Goal: Use online tool/utility: Utilize a website feature to perform a specific function

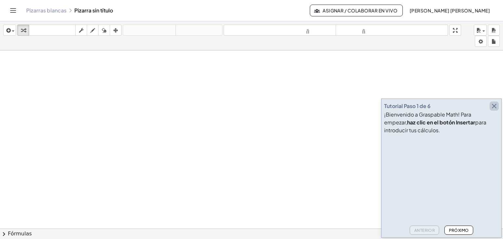
click at [494, 106] on icon "button" at bounding box center [494, 106] width 8 height 8
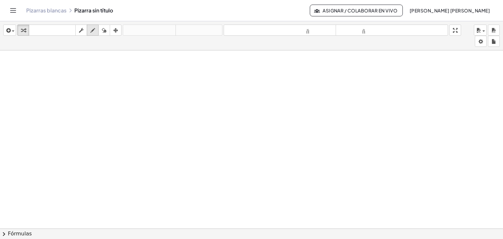
click at [93, 31] on icon "button" at bounding box center [92, 31] width 5 height 8
drag, startPoint x: 118, startPoint y: 74, endPoint x: 127, endPoint y: 89, distance: 17.4
drag, startPoint x: 130, startPoint y: 76, endPoint x: 141, endPoint y: 85, distance: 14.5
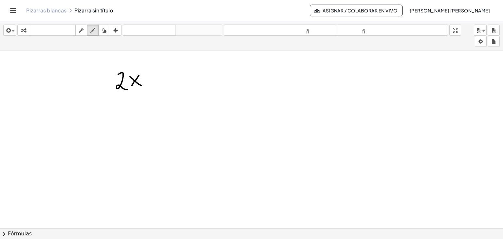
drag, startPoint x: 139, startPoint y: 75, endPoint x: 131, endPoint y: 87, distance: 14.0
drag, startPoint x: 152, startPoint y: 75, endPoint x: 153, endPoint y: 85, distance: 10.2
drag, startPoint x: 148, startPoint y: 80, endPoint x: 156, endPoint y: 80, distance: 8.5
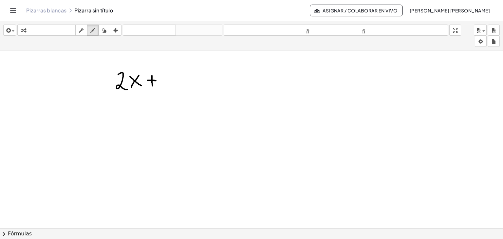
drag, startPoint x: 164, startPoint y: 76, endPoint x: 170, endPoint y: 86, distance: 11.4
drag, startPoint x: 175, startPoint y: 79, endPoint x: 188, endPoint y: 80, distance: 12.8
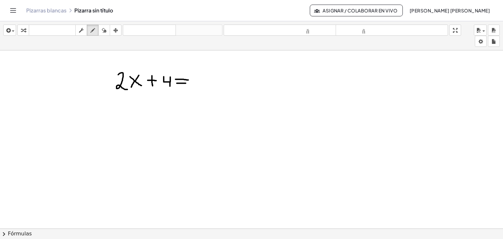
drag, startPoint x: 177, startPoint y: 83, endPoint x: 187, endPoint y: 83, distance: 10.5
drag, startPoint x: 199, startPoint y: 72, endPoint x: 205, endPoint y: 83, distance: 12.6
click at [103, 30] on icon "button" at bounding box center [104, 31] width 5 height 8
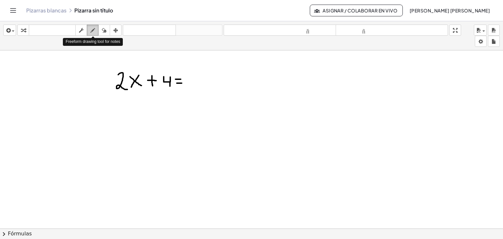
click at [95, 29] on icon "button" at bounding box center [92, 31] width 5 height 8
drag, startPoint x: 186, startPoint y: 76, endPoint x: 194, endPoint y: 83, distance: 10.7
drag, startPoint x: 198, startPoint y: 74, endPoint x: 203, endPoint y: 83, distance: 11.0
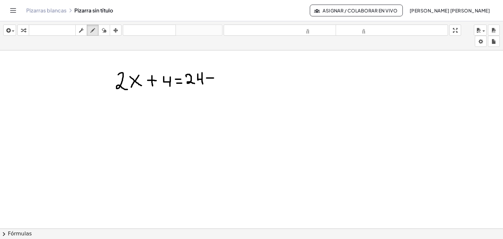
drag, startPoint x: 207, startPoint y: 78, endPoint x: 213, endPoint y: 78, distance: 6.9
drag, startPoint x: 219, startPoint y: 73, endPoint x: 233, endPoint y: 83, distance: 17.0
drag, startPoint x: 232, startPoint y: 70, endPoint x: 222, endPoint y: 86, distance: 18.3
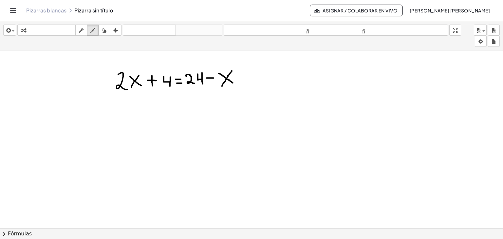
drag, startPoint x: 176, startPoint y: 96, endPoint x: 184, endPoint y: 98, distance: 7.7
drag, startPoint x: 175, startPoint y: 101, endPoint x: 185, endPoint y: 102, distance: 9.8
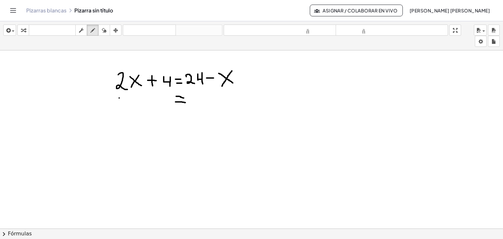
click at [102, 29] on icon "button" at bounding box center [104, 31] width 5 height 8
click at [92, 27] on icon "button" at bounding box center [92, 31] width 5 height 8
drag, startPoint x: 122, startPoint y: 80, endPoint x: 125, endPoint y: 85, distance: 6.0
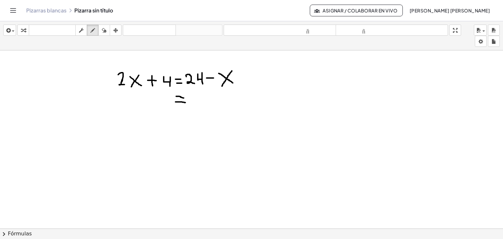
drag, startPoint x: 144, startPoint y: 93, endPoint x: 144, endPoint y: 102, distance: 9.5
drag, startPoint x: 160, startPoint y: 94, endPoint x: 171, endPoint y: 101, distance: 13.2
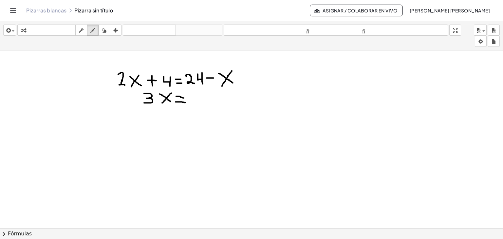
drag, startPoint x: 171, startPoint y: 93, endPoint x: 162, endPoint y: 102, distance: 13.4
click at [104, 29] on icon "button" at bounding box center [104, 31] width 5 height 8
click at [94, 31] on icon "button" at bounding box center [92, 31] width 5 height 8
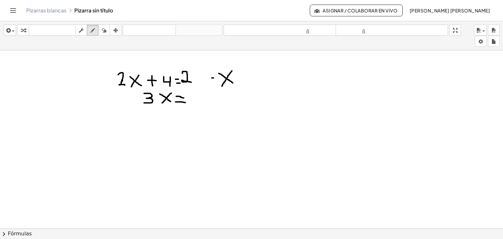
drag, startPoint x: 182, startPoint y: 73, endPoint x: 191, endPoint y: 82, distance: 12.5
drag, startPoint x: 199, startPoint y: 69, endPoint x: 205, endPoint y: 81, distance: 13.3
drag, startPoint x: 199, startPoint y: 69, endPoint x: 204, endPoint y: 81, distance: 13.2
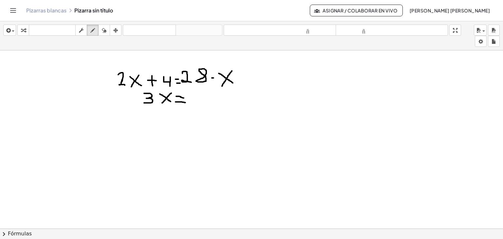
drag, startPoint x: 192, startPoint y: 93, endPoint x: 199, endPoint y: 102, distance: 11.5
drag, startPoint x: 202, startPoint y: 91, endPoint x: 208, endPoint y: 102, distance: 12.8
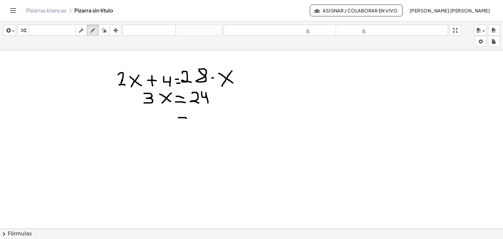
drag, startPoint x: 178, startPoint y: 117, endPoint x: 186, endPoint y: 118, distance: 7.9
drag, startPoint x: 178, startPoint y: 123, endPoint x: 188, endPoint y: 124, distance: 9.5
drag, startPoint x: 161, startPoint y: 116, endPoint x: 175, endPoint y: 124, distance: 16.2
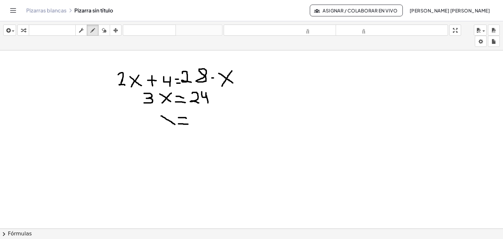
drag, startPoint x: 173, startPoint y: 115, endPoint x: 164, endPoint y: 125, distance: 13.5
click at [11, 32] on span "button" at bounding box center [11, 31] width 1 height 5
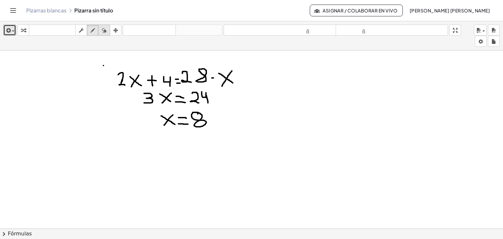
click at [105, 30] on icon "button" at bounding box center [104, 31] width 5 height 8
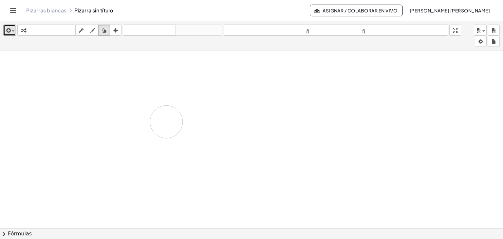
drag, startPoint x: 101, startPoint y: 67, endPoint x: 163, endPoint y: 122, distance: 82.8
click at [12, 30] on span "button" at bounding box center [13, 30] width 3 height 1
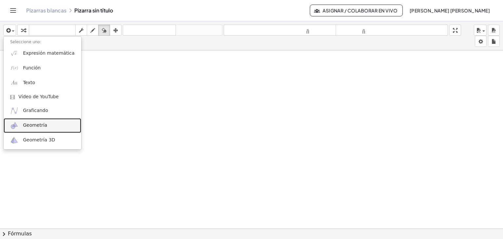
click at [31, 128] on span "Geometría" at bounding box center [35, 125] width 24 height 7
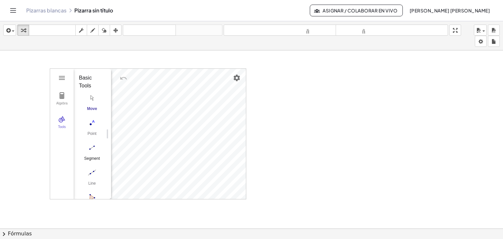
click at [92, 149] on img "Segment. Select two points or positions" at bounding box center [92, 147] width 26 height 10
click at [93, 185] on img "Move. Drag or select object" at bounding box center [94, 187] width 16 height 16
click at [237, 79] on img "Settings" at bounding box center [237, 78] width 8 height 8
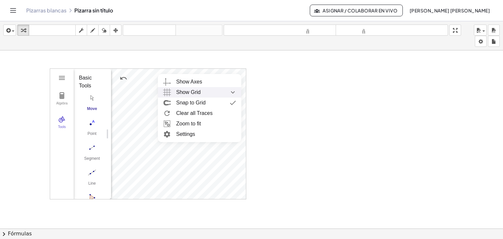
click at [231, 93] on img "Show Grid collapsed" at bounding box center [233, 92] width 12 height 10
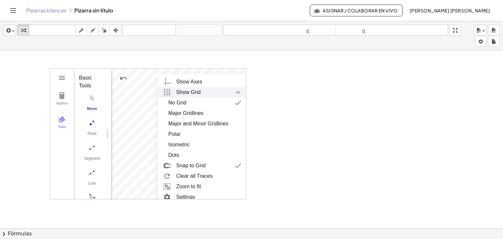
click at [231, 93] on div "Show Grid" at bounding box center [208, 92] width 65 height 10
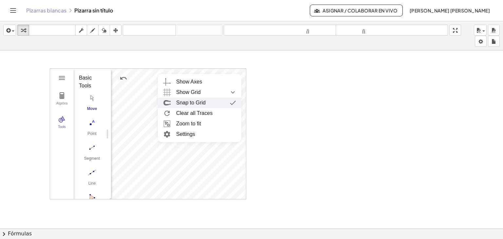
click at [219, 102] on div "Snap to Grid" at bounding box center [206, 103] width 60 height 10
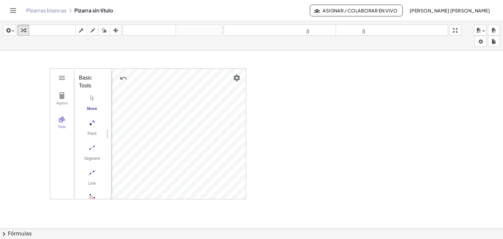
click at [90, 28] on icon "button" at bounding box center [92, 31] width 5 height 8
drag, startPoint x: 132, startPoint y: 92, endPoint x: 136, endPoint y: 93, distance: 3.7
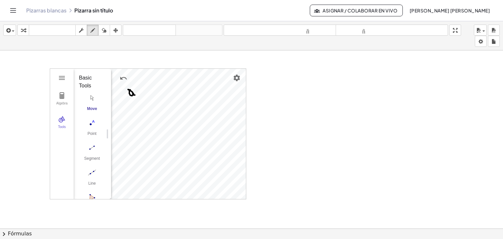
drag, startPoint x: 154, startPoint y: 109, endPoint x: 155, endPoint y: 117, distance: 7.9
drag, startPoint x: 154, startPoint y: 112, endPoint x: 156, endPoint y: 116, distance: 4.1
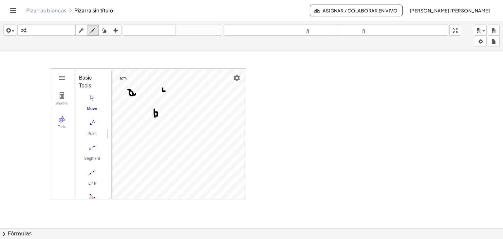
click at [105, 32] on icon "button" at bounding box center [104, 31] width 5 height 8
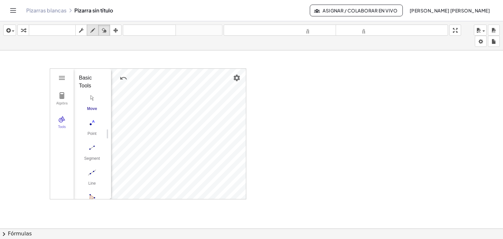
click at [96, 32] on div "button" at bounding box center [92, 30] width 9 height 8
click at [114, 32] on icon "button" at bounding box center [115, 31] width 5 height 8
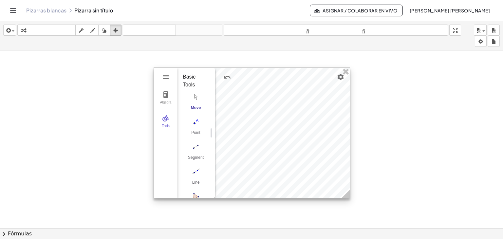
drag, startPoint x: 197, startPoint y: 76, endPoint x: 301, endPoint y: 75, distance: 103.8
click at [301, 75] on div at bounding box center [252, 133] width 196 height 130
click at [267, 95] on div at bounding box center [252, 133] width 196 height 130
click at [342, 77] on img "Settings" at bounding box center [341, 77] width 8 height 8
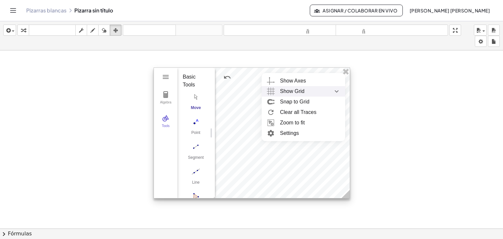
click at [308, 89] on div "Show Grid" at bounding box center [310, 91] width 60 height 10
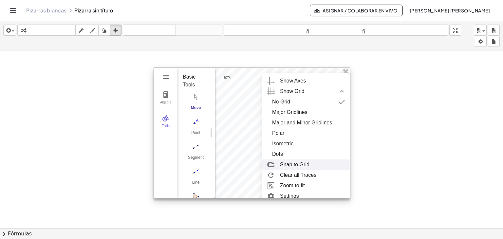
click at [288, 168] on div "Snap to Grid" at bounding box center [294, 164] width 29 height 10
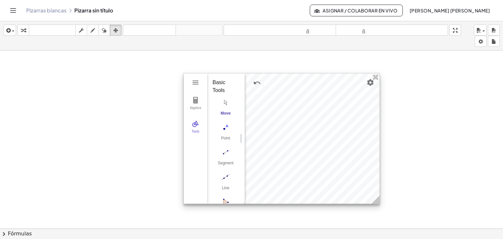
drag, startPoint x: 274, startPoint y: 105, endPoint x: 298, endPoint y: 114, distance: 25.5
click at [298, 114] on div at bounding box center [282, 138] width 196 height 130
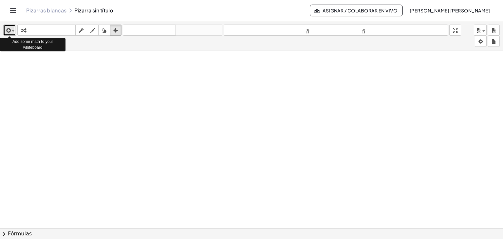
click at [11, 32] on span "button" at bounding box center [11, 31] width 1 height 5
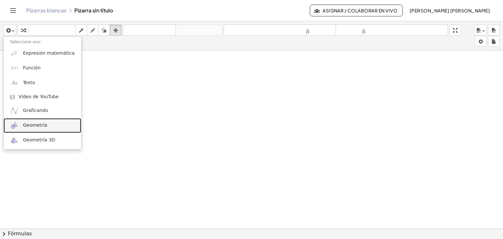
click at [45, 129] on link "Geometría" at bounding box center [43, 125] width 78 height 15
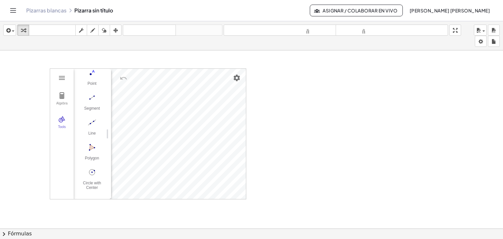
scroll to position [67, 0]
click at [93, 153] on img "Circle with Center through Point. Select center point, then point on circle" at bounding box center [92, 158] width 26 height 10
click at [234, 75] on img "Settings" at bounding box center [237, 78] width 8 height 8
click at [65, 97] on img "Geometry" at bounding box center [62, 96] width 8 height 8
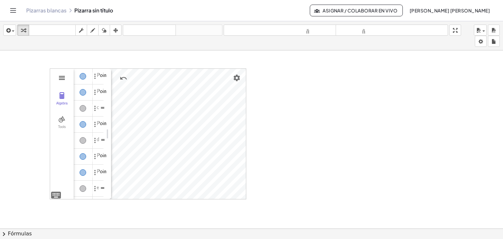
click at [61, 77] on img "Geometry" at bounding box center [62, 78] width 8 height 8
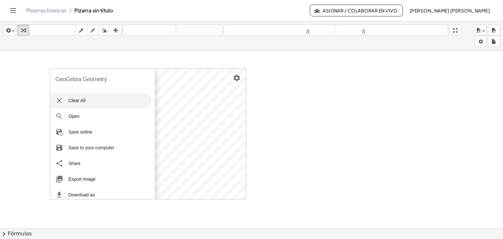
click at [63, 102] on li "Clear All" at bounding box center [100, 101] width 101 height 16
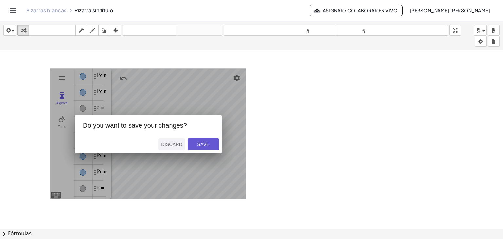
click at [179, 142] on div "Discard" at bounding box center [171, 144] width 21 height 5
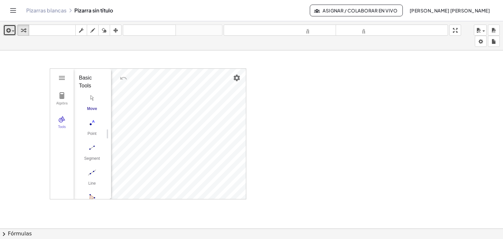
click at [14, 32] on div "button" at bounding box center [9, 30] width 9 height 8
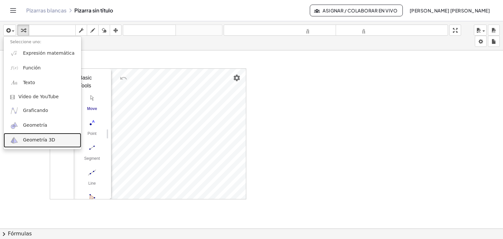
click at [40, 139] on font "Geometría 3D" at bounding box center [39, 139] width 32 height 5
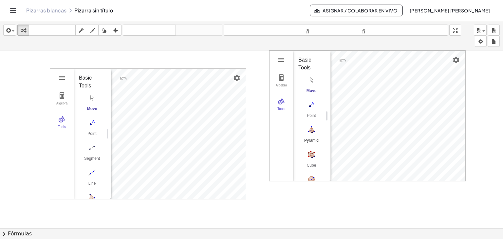
click at [312, 129] on img "Pyramid. Select a polygon for bottom, then select top point" at bounding box center [311, 129] width 26 height 10
